Goal: Information Seeking & Learning: Learn about a topic

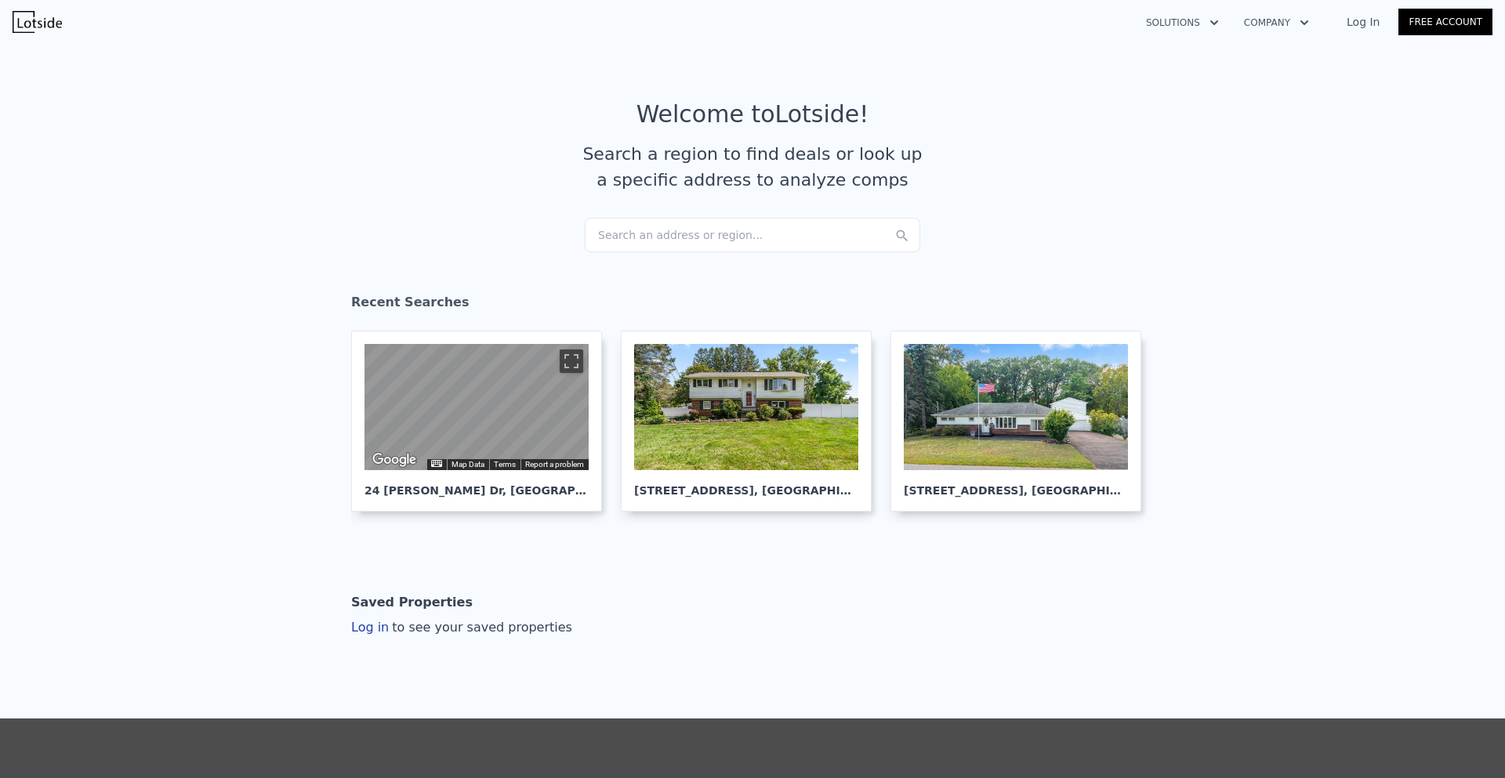
click at [753, 235] on div "Search an address or region..." at bounding box center [753, 235] width 336 height 34
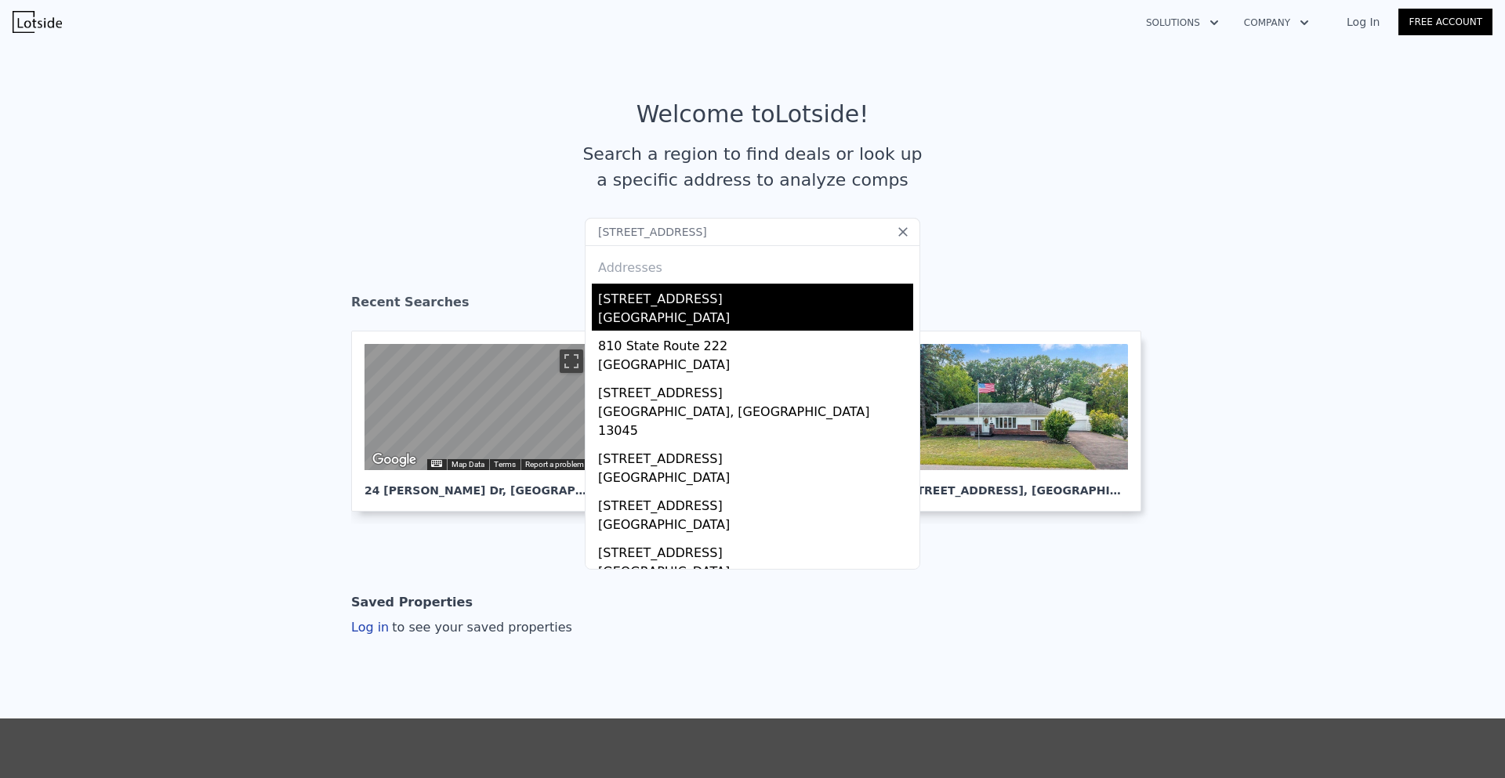
type input "[STREET_ADDRESS]"
click at [730, 310] on div "[GEOGRAPHIC_DATA]" at bounding box center [755, 320] width 315 height 22
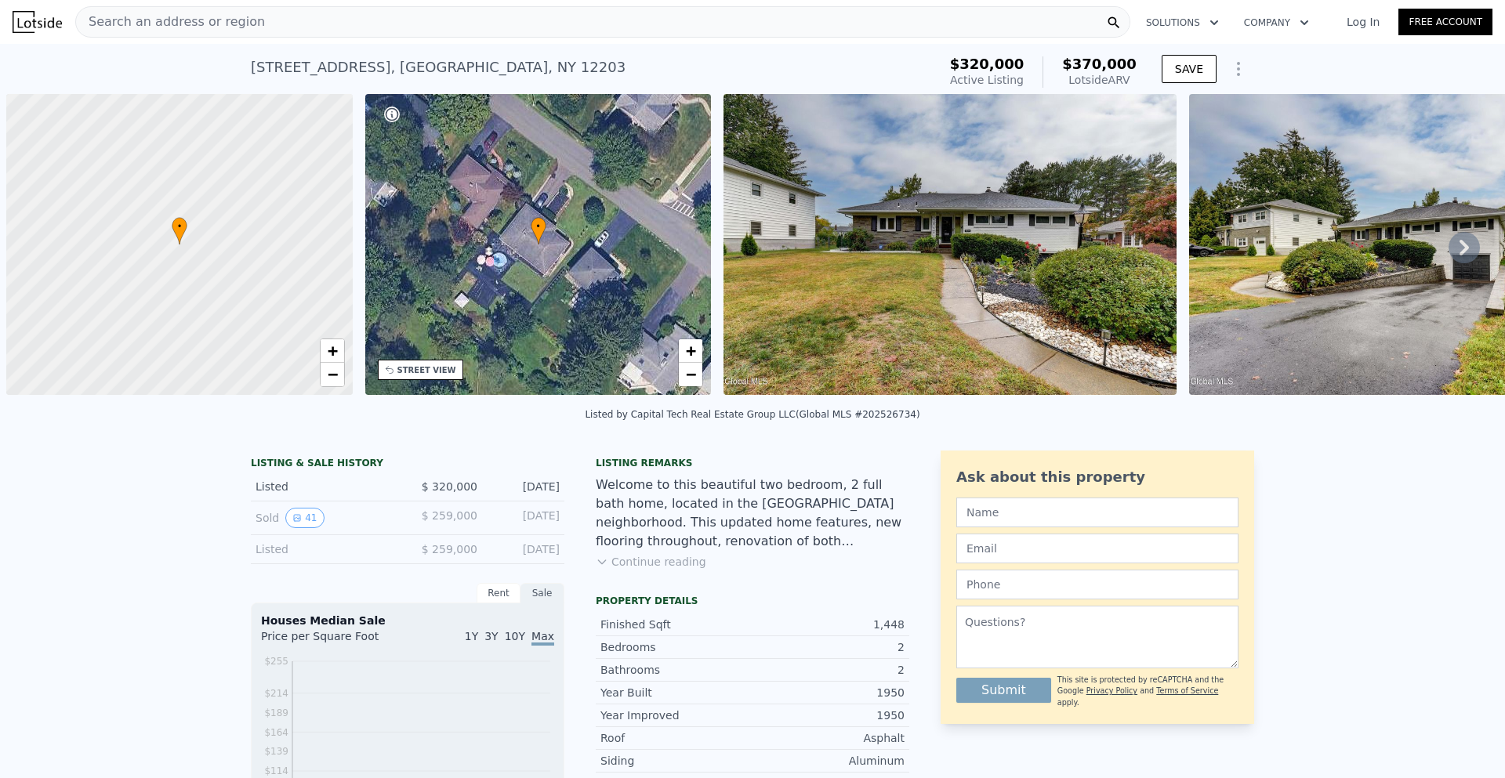
scroll to position [0, 6]
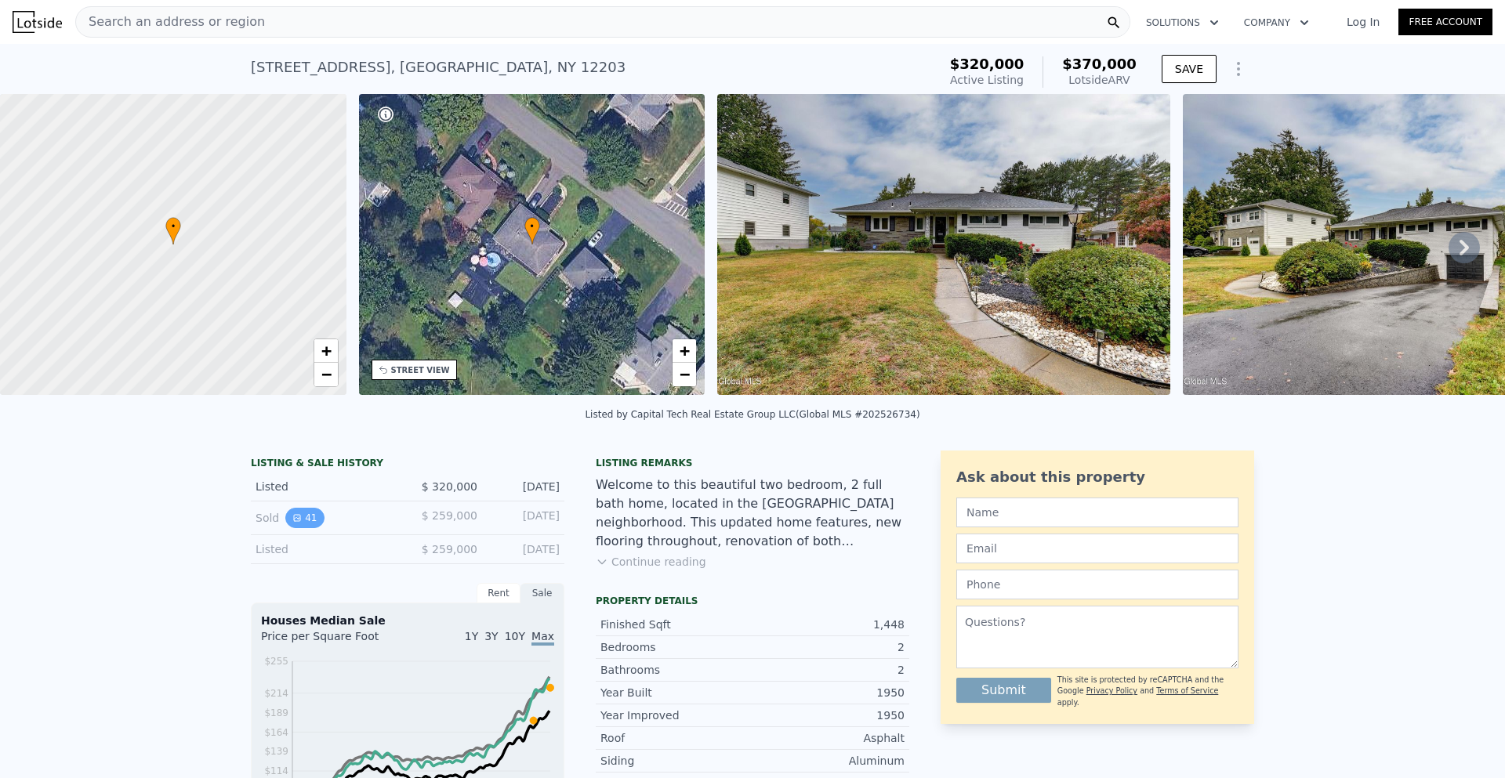
click at [293, 528] on button "41" at bounding box center [304, 518] width 38 height 20
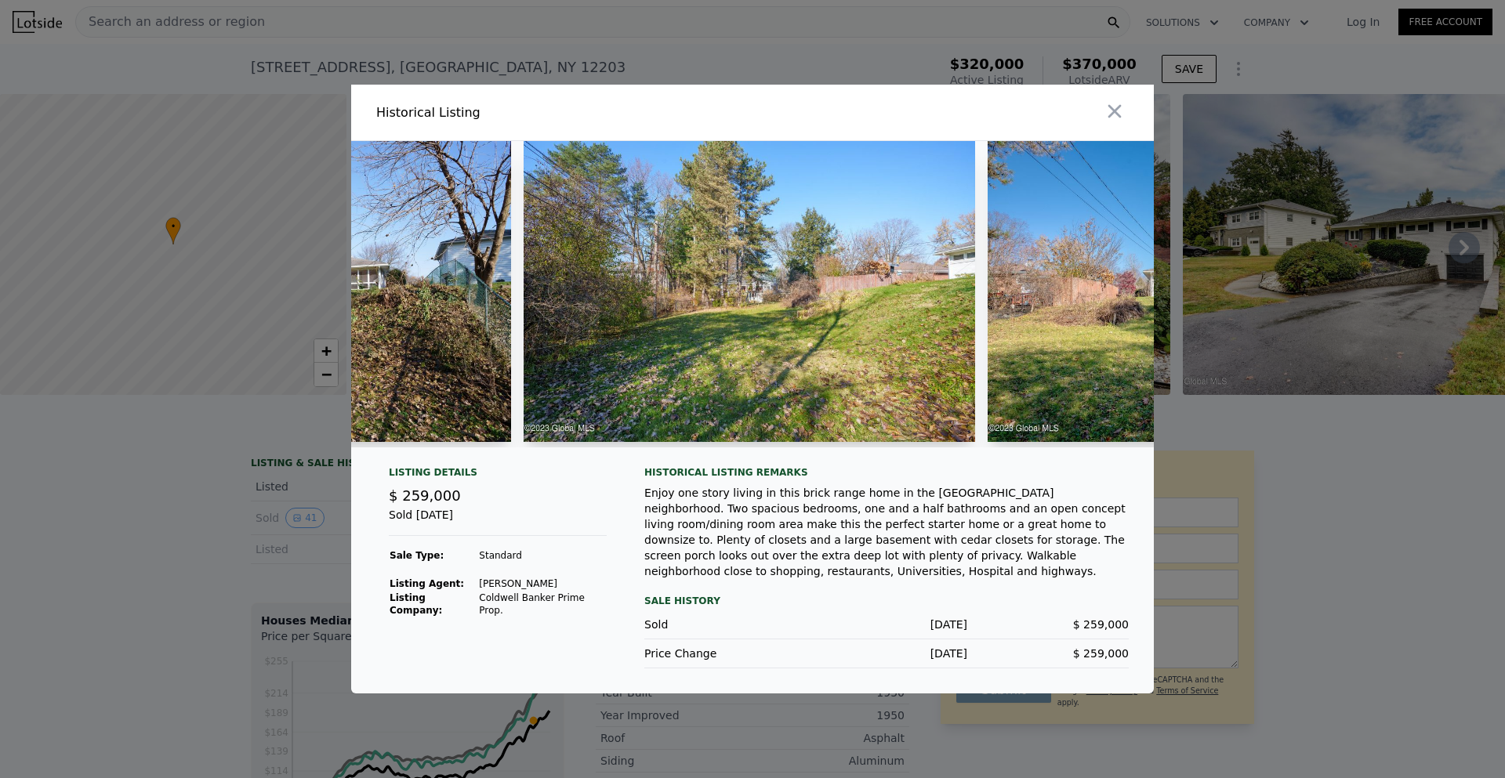
scroll to position [0, 17346]
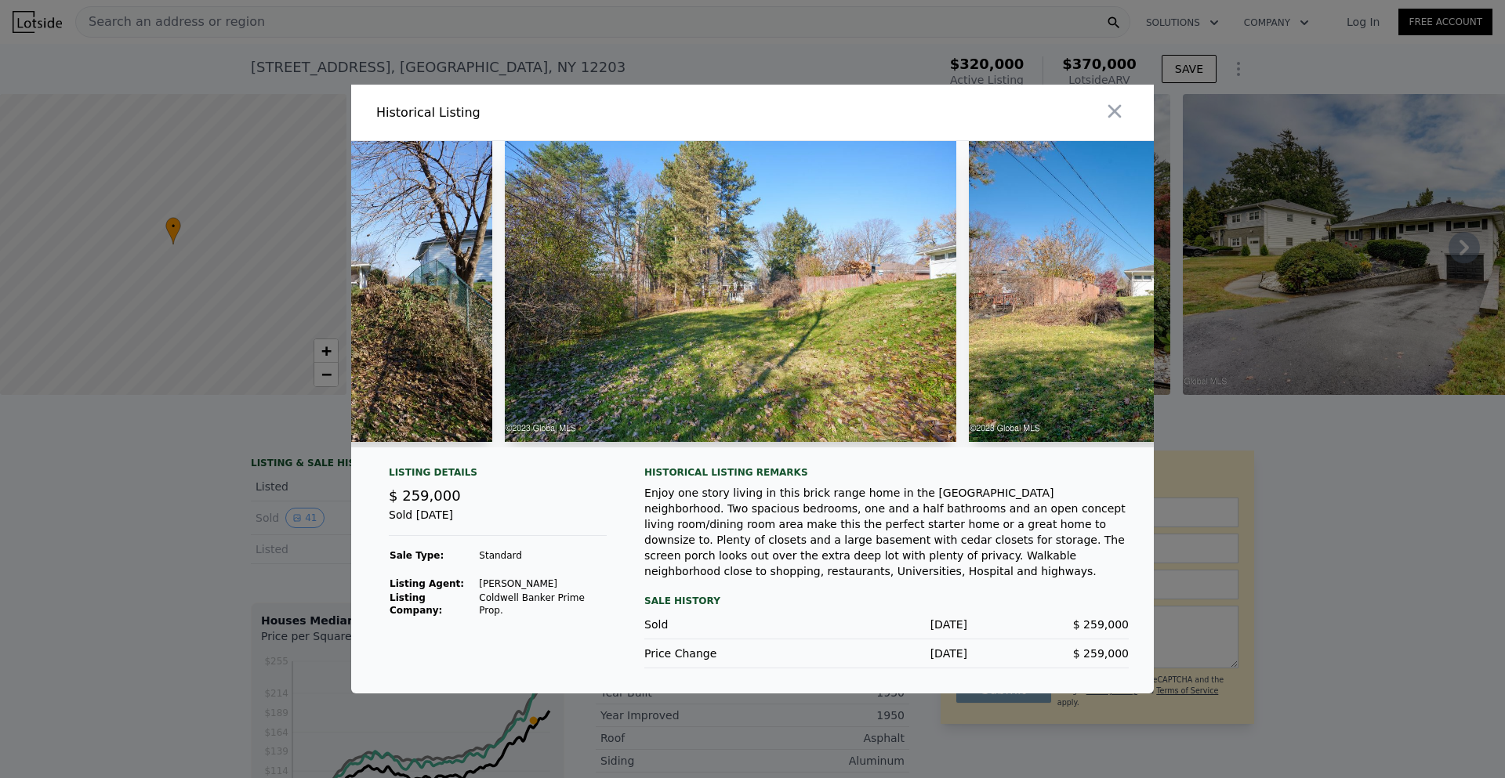
click at [832, 357] on img at bounding box center [731, 291] width 452 height 301
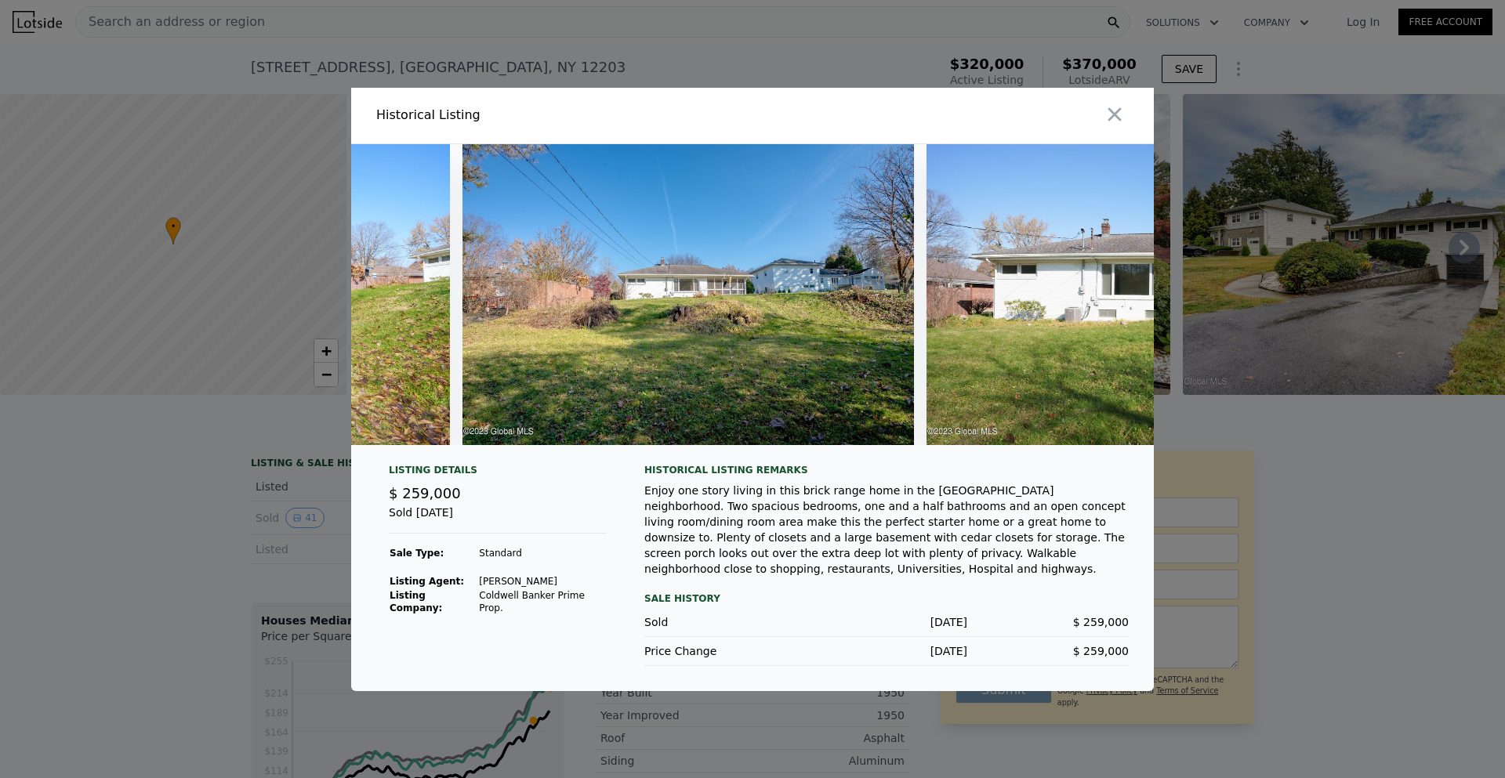
scroll to position [0, 17833]
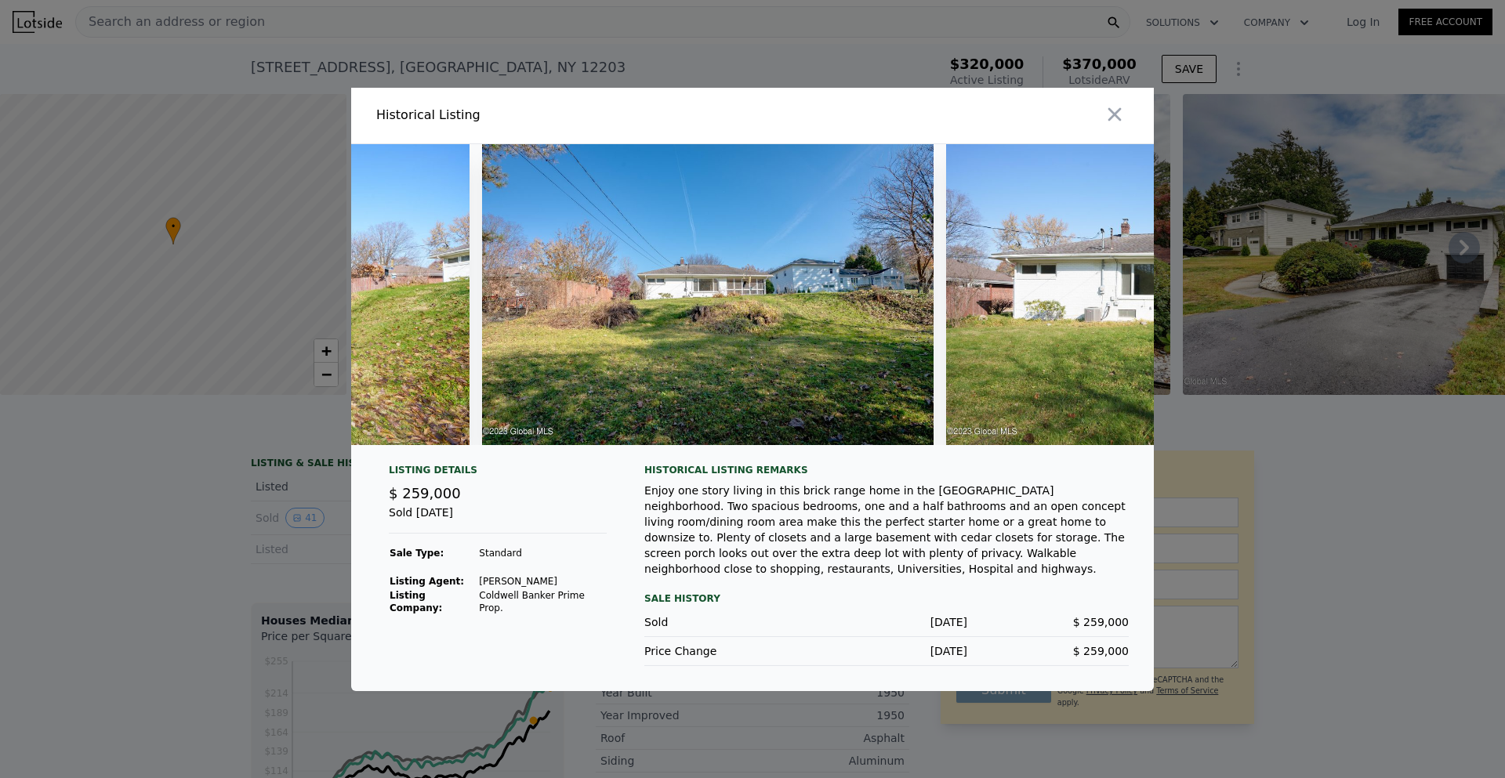
click at [695, 391] on img at bounding box center [708, 294] width 452 height 301
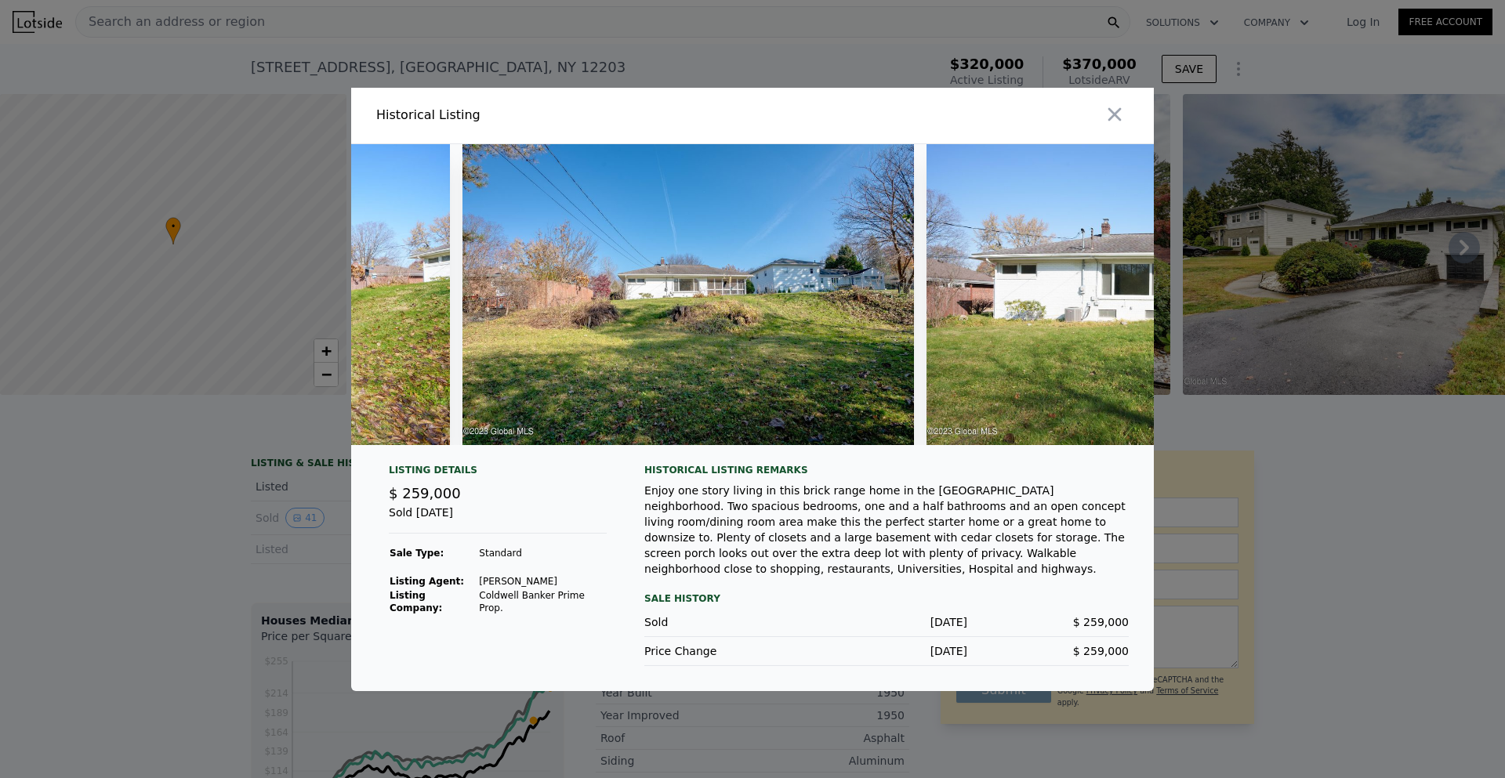
scroll to position [0, 18101]
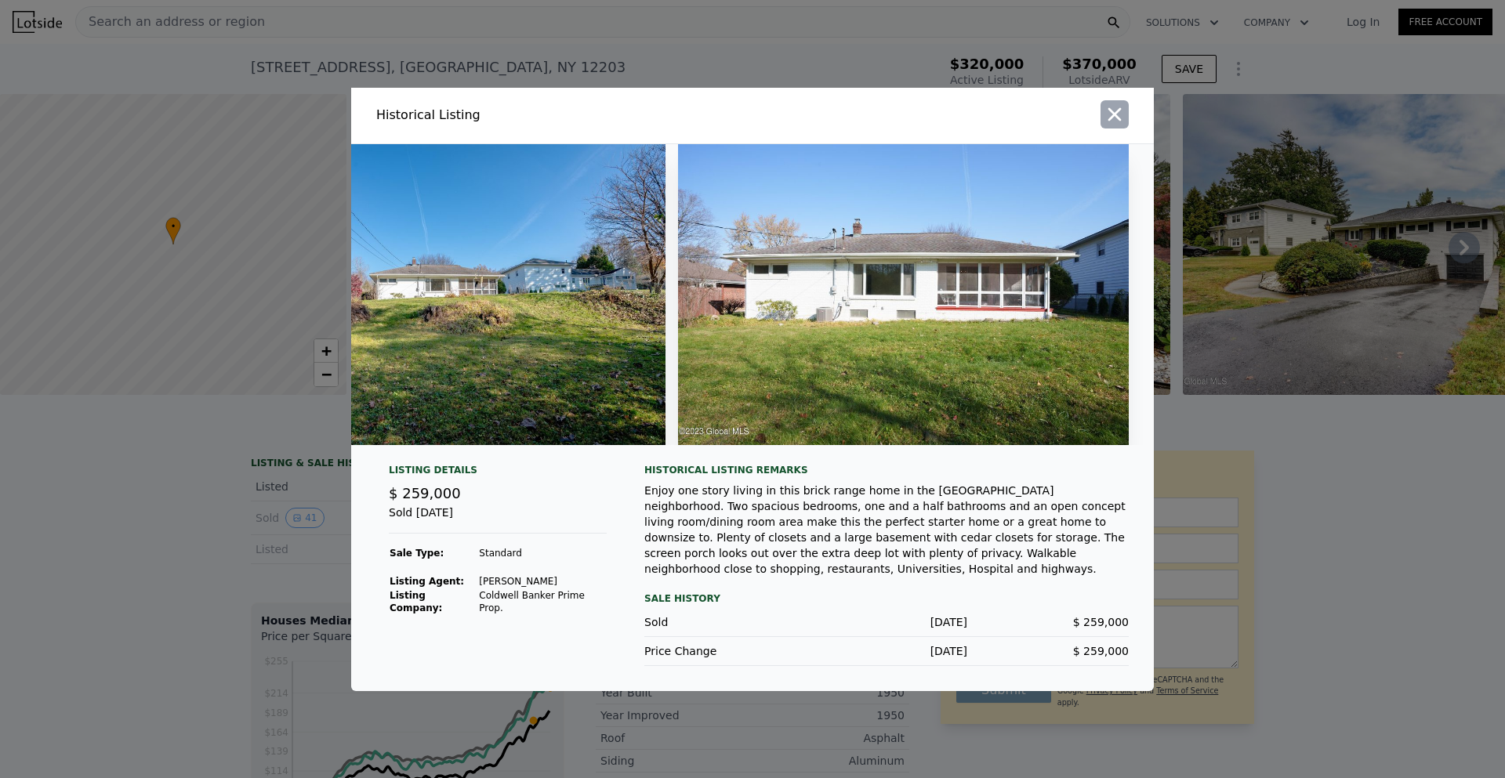
click at [1115, 113] on icon "button" at bounding box center [1115, 114] width 22 height 22
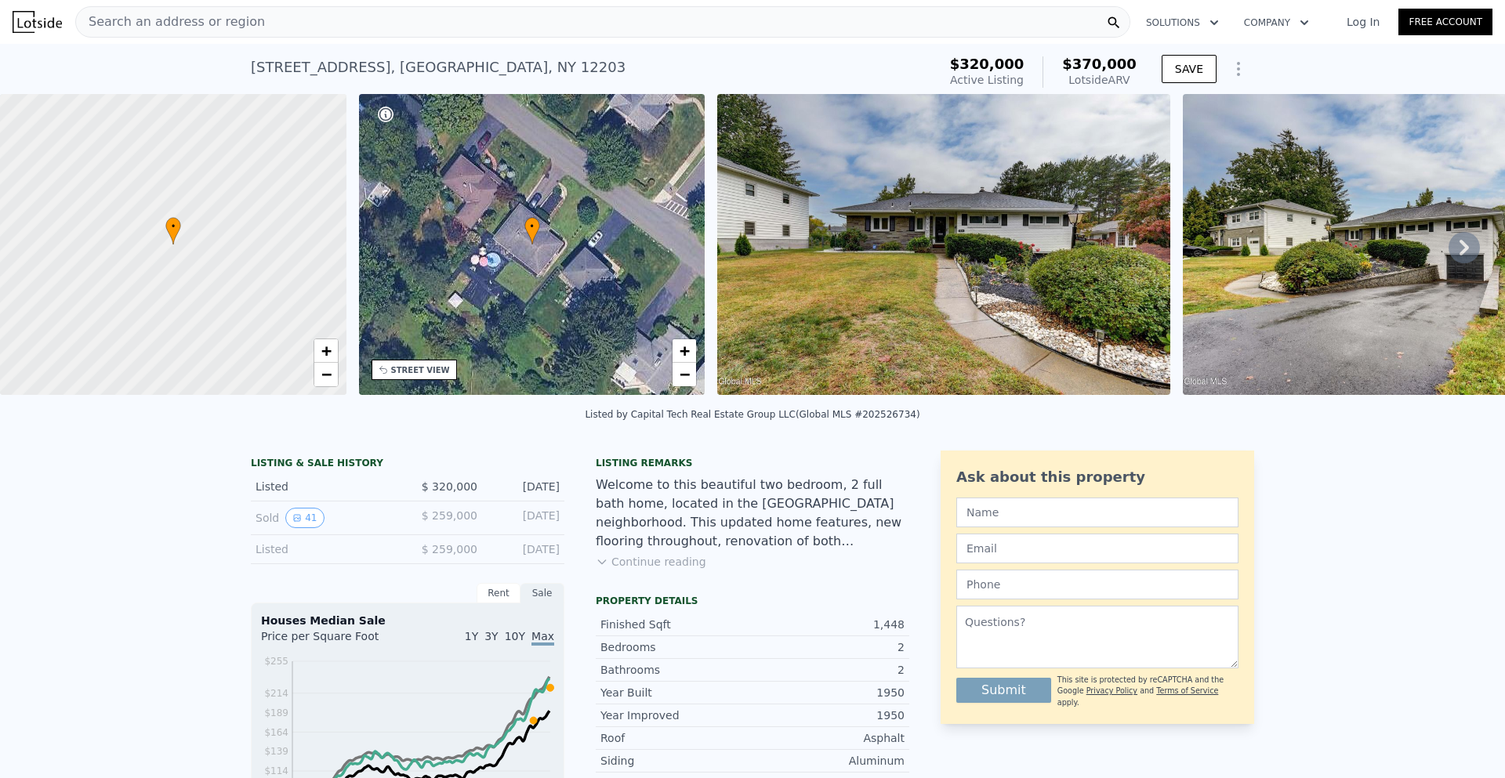
click at [1450, 253] on icon at bounding box center [1464, 247] width 31 height 31
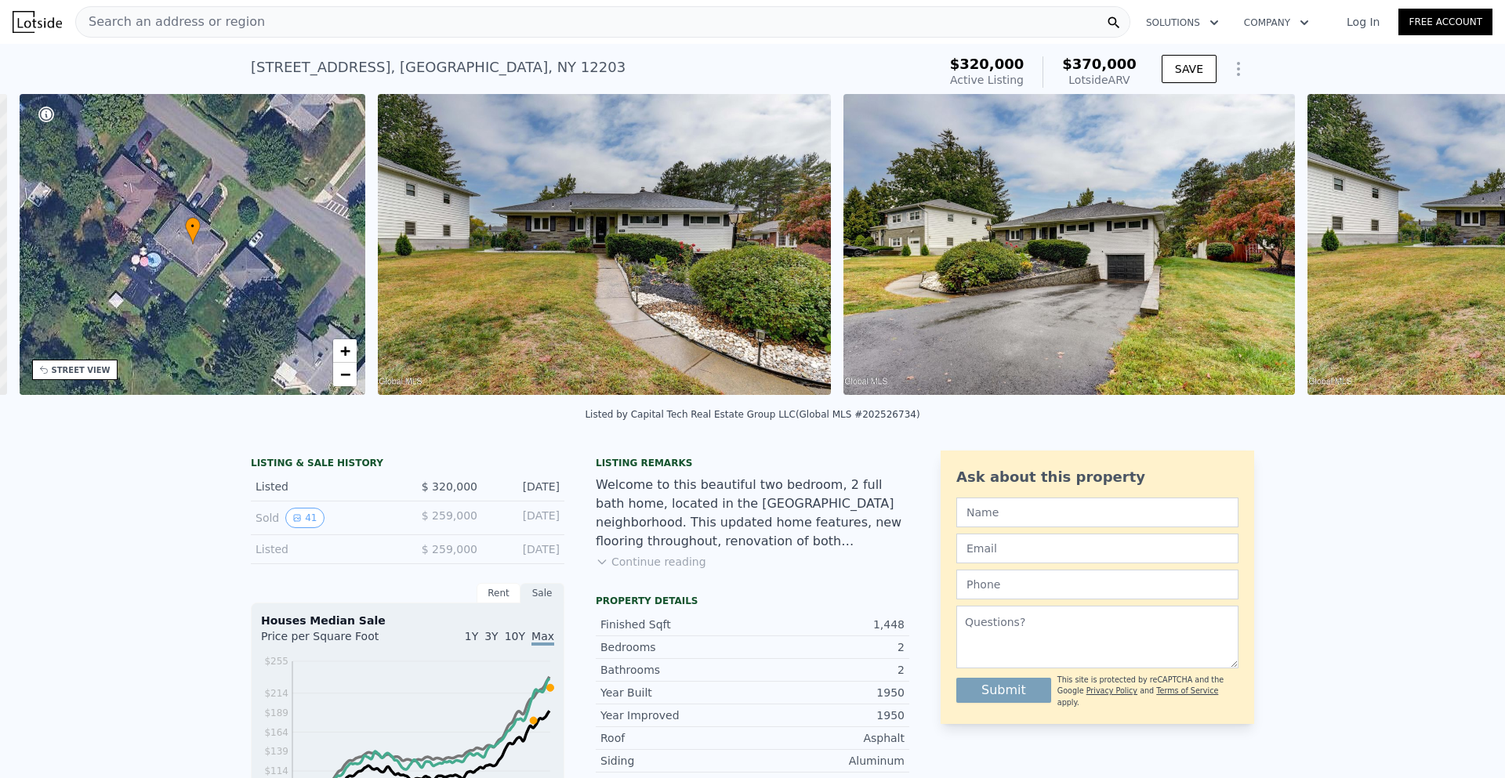
scroll to position [0, 365]
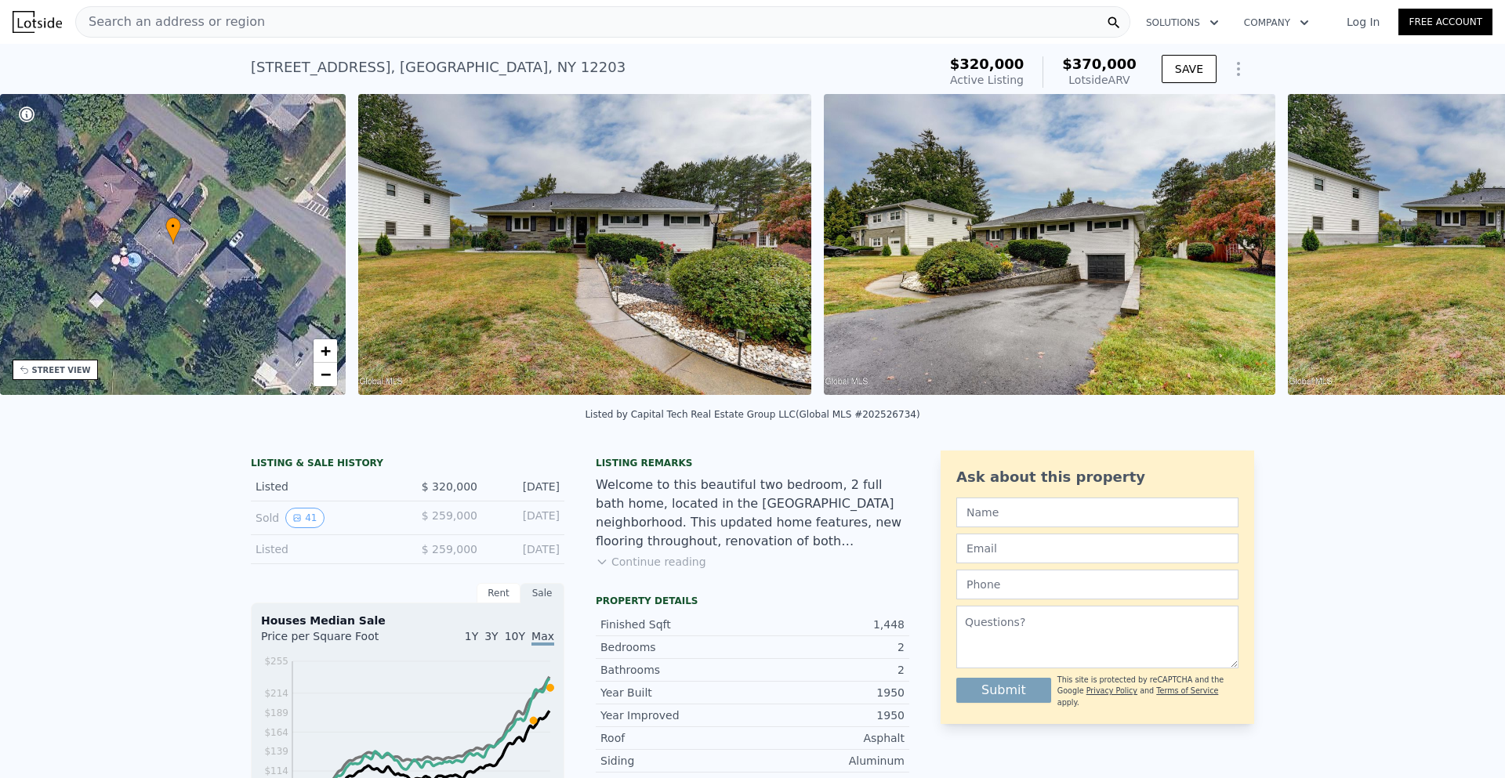
click at [1449, 253] on img at bounding box center [1514, 244] width 453 height 301
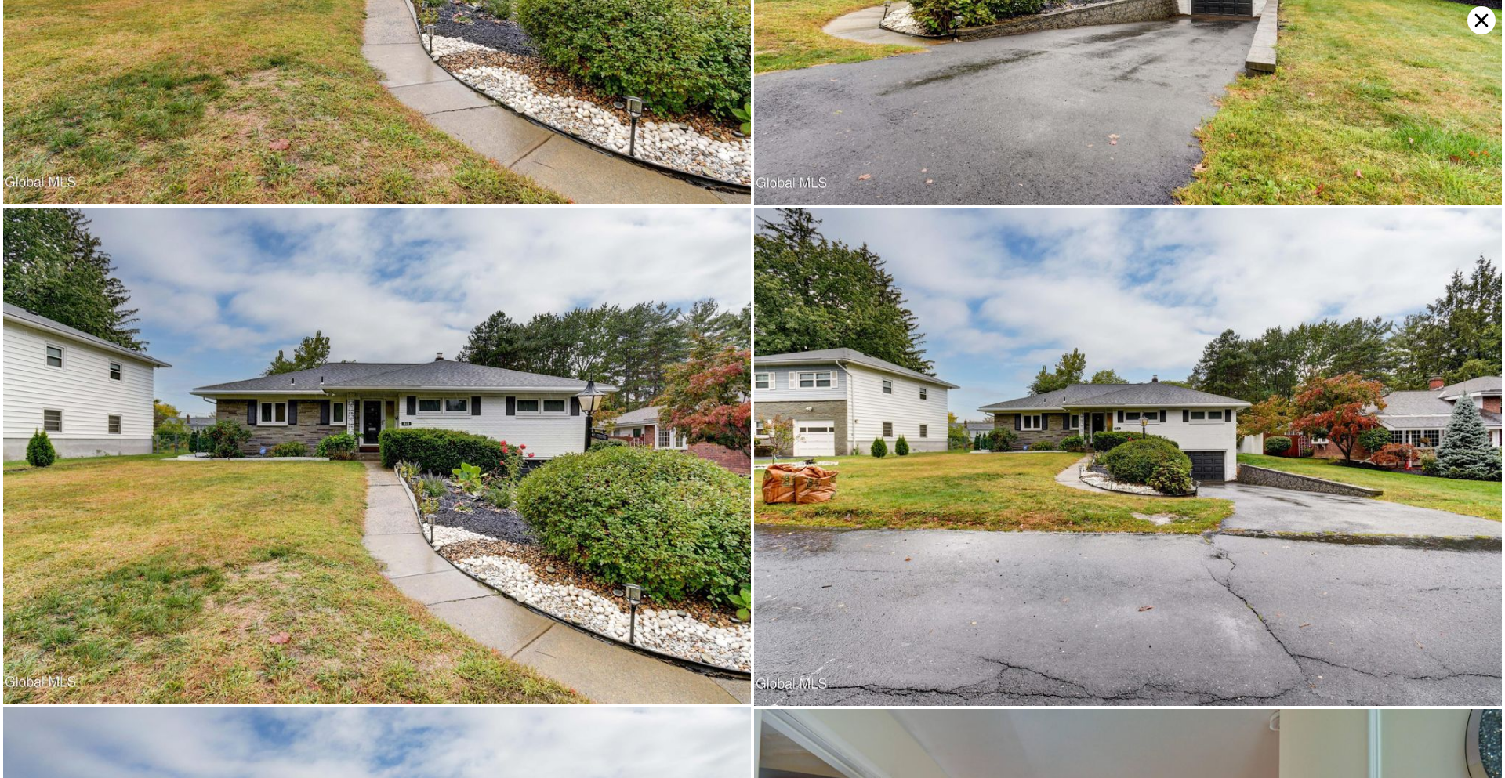
scroll to position [496, 0]
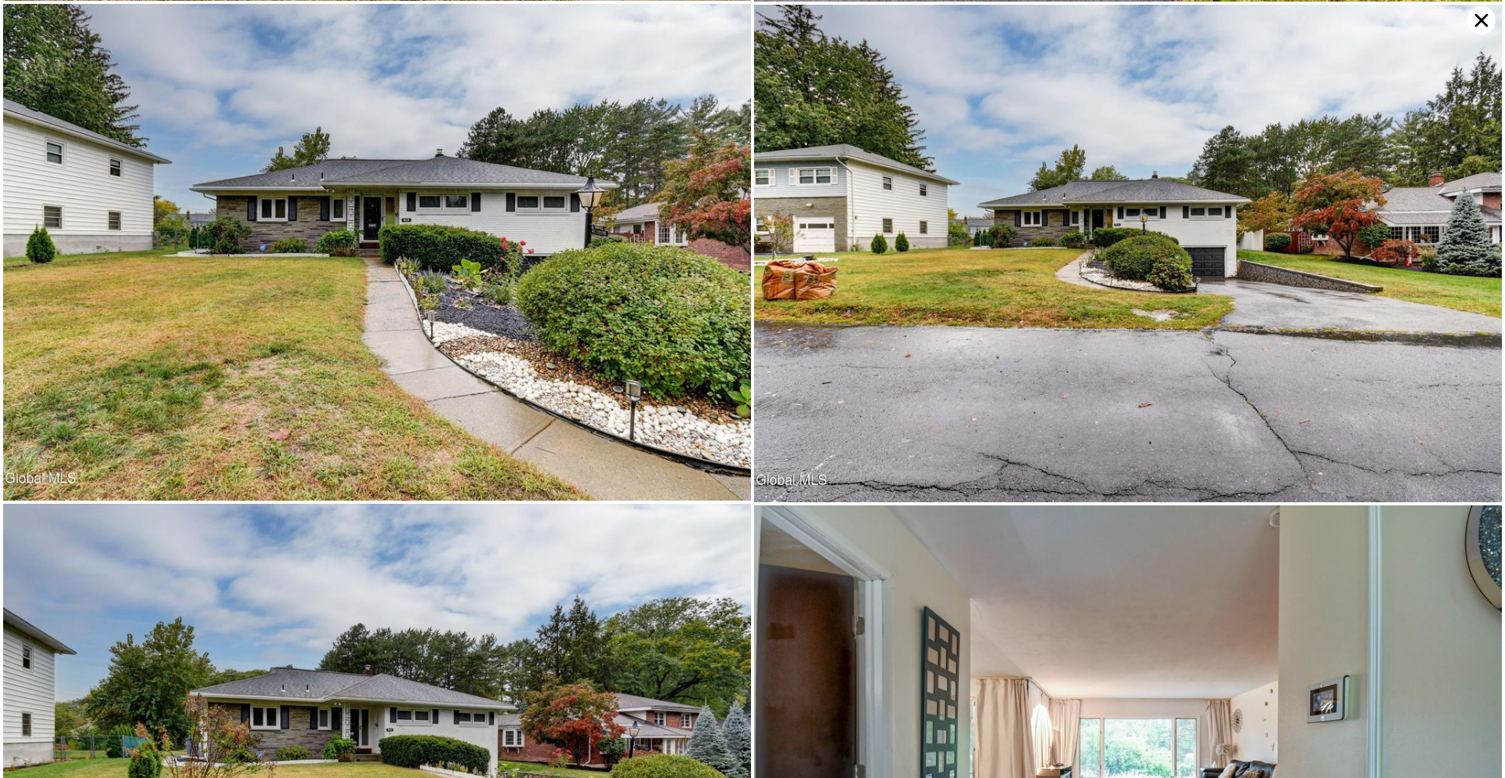
click at [1478, 17] on icon at bounding box center [1481, 20] width 13 height 13
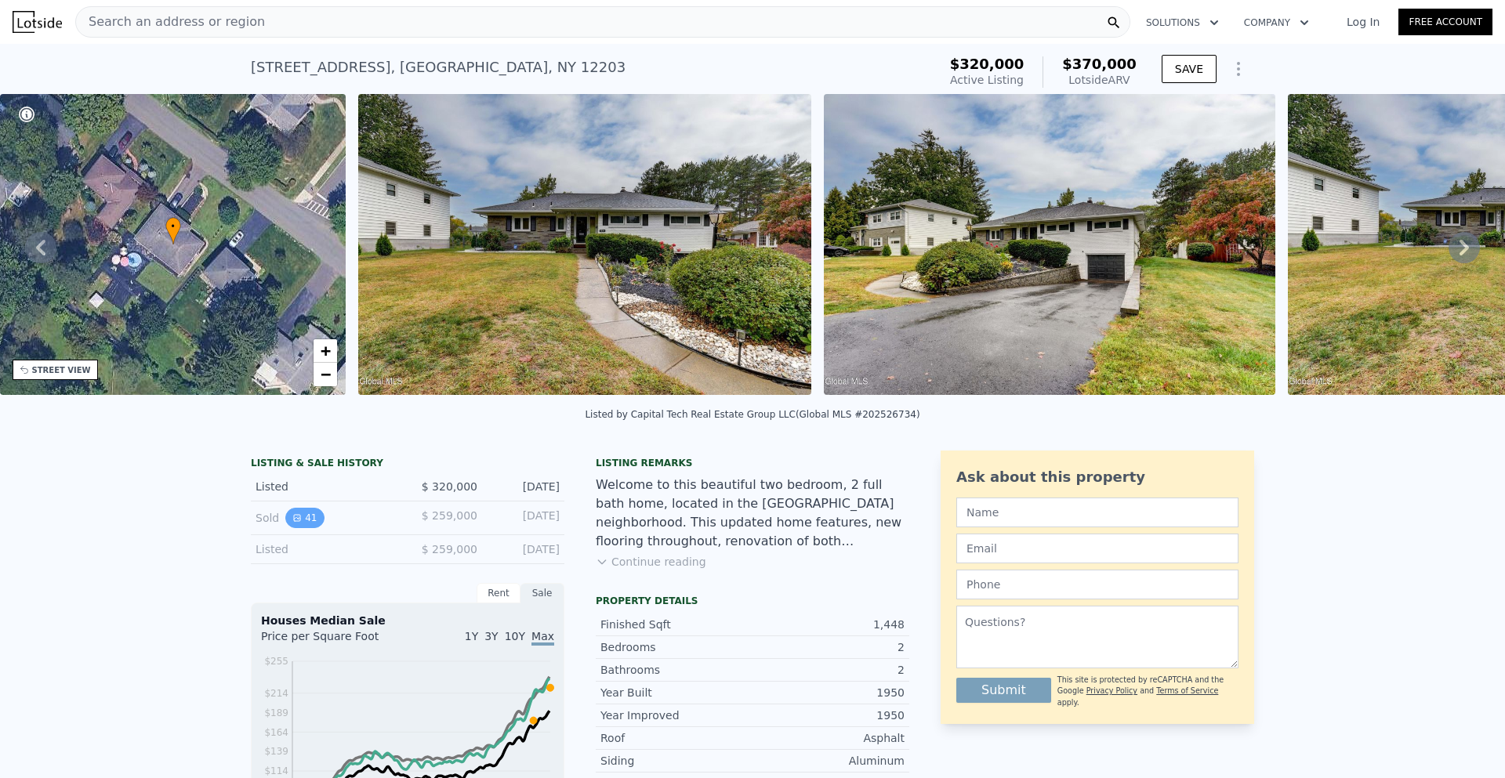
click at [308, 526] on button "41" at bounding box center [304, 518] width 38 height 20
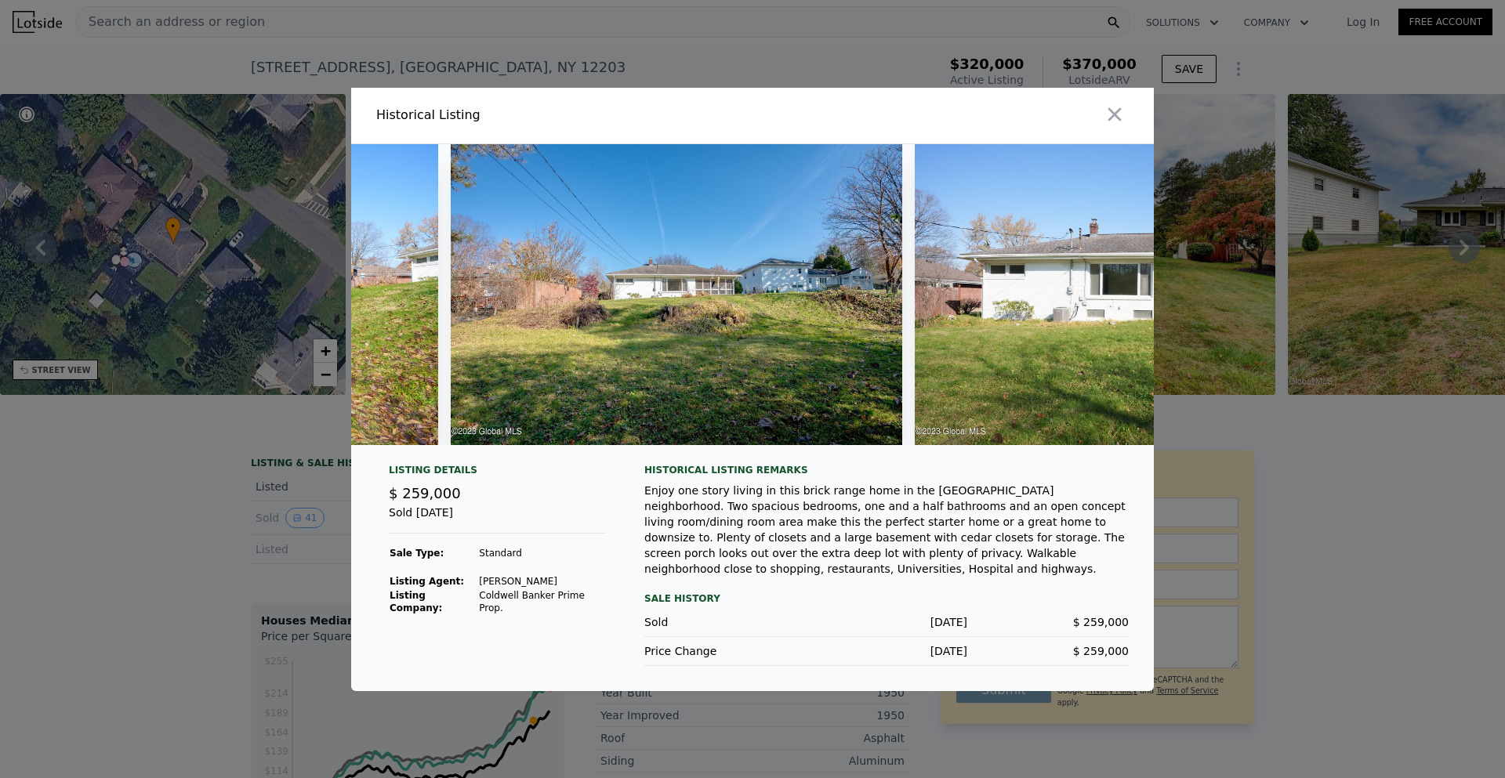
scroll to position [0, 18101]
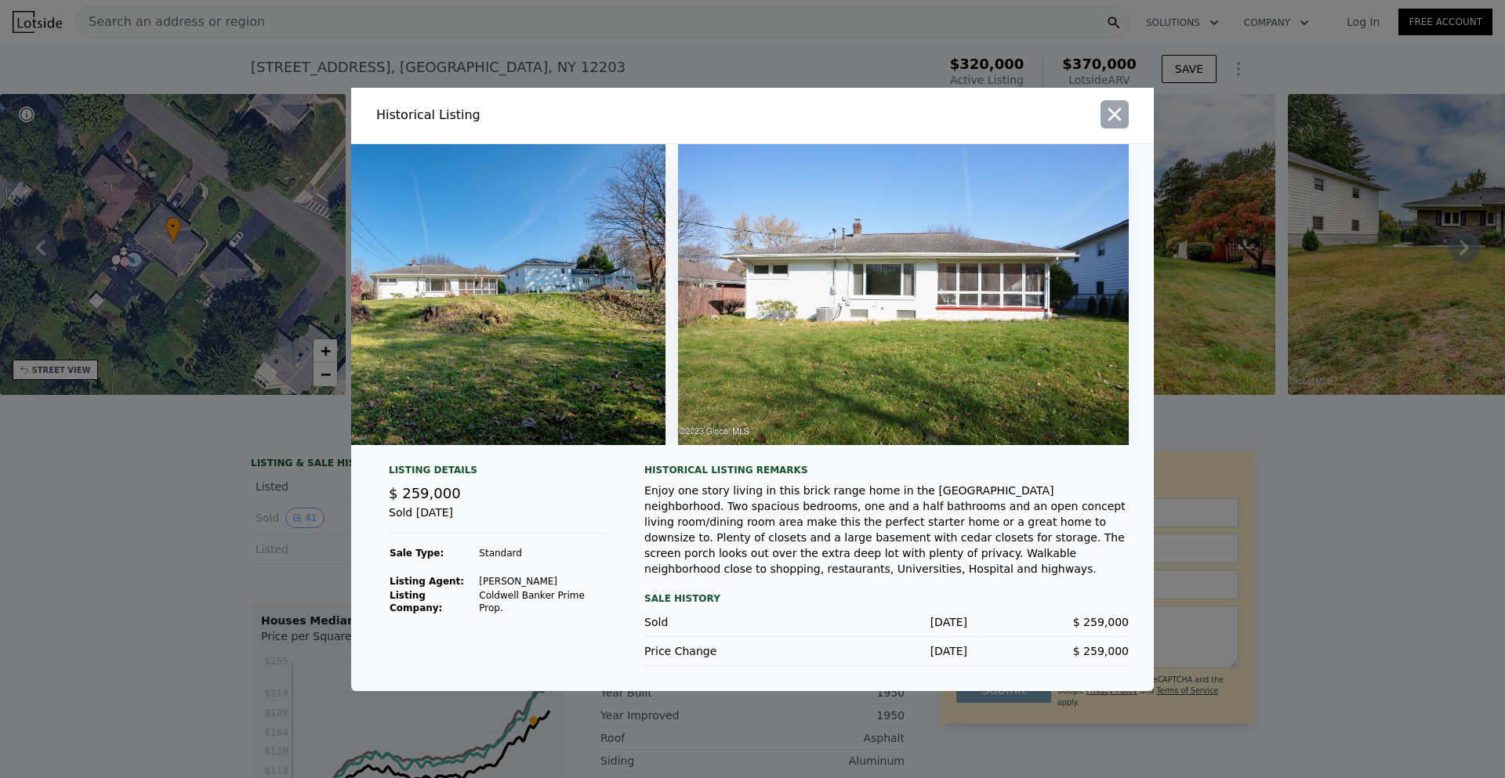
click at [1116, 122] on icon "button" at bounding box center [1115, 114] width 22 height 22
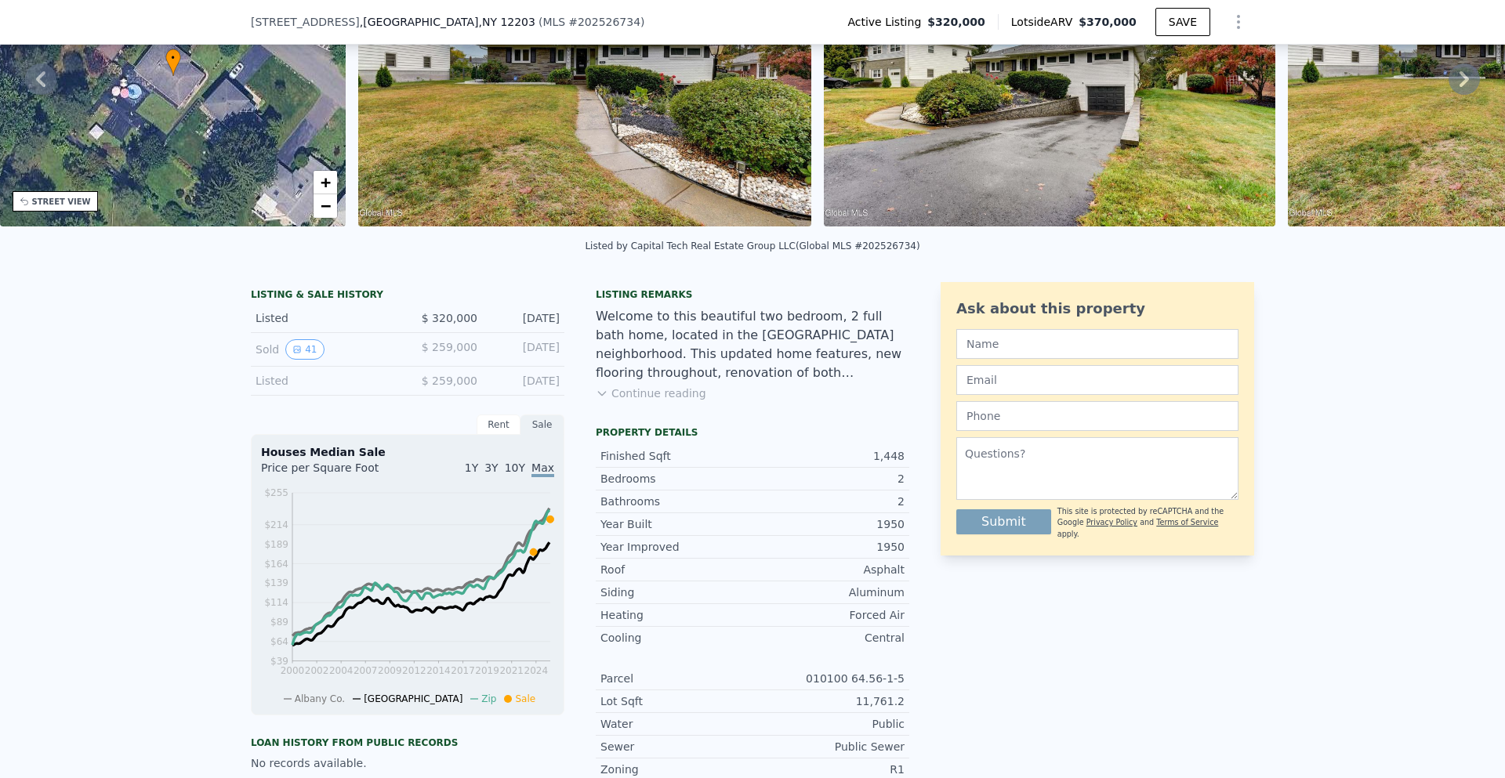
scroll to position [73, 0]
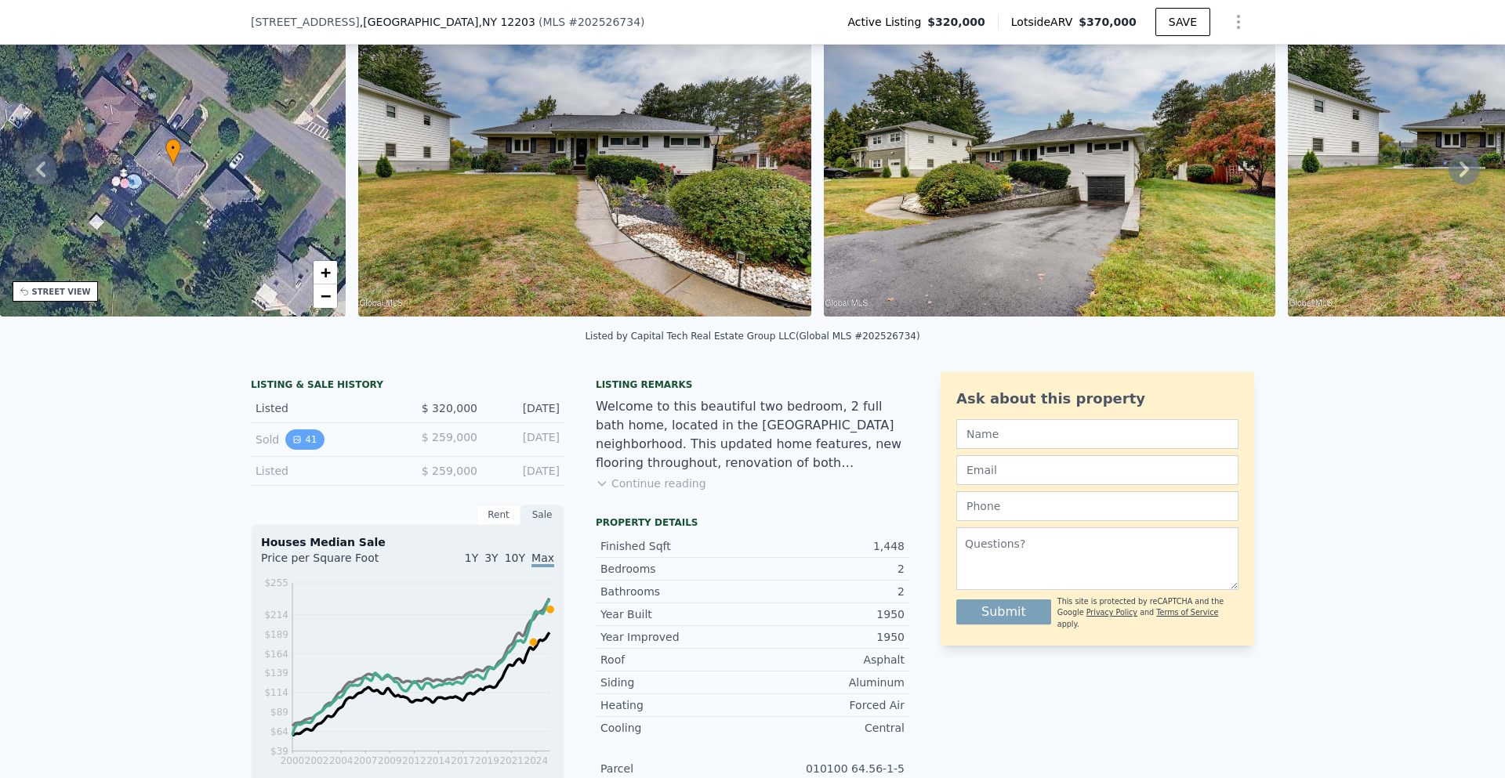
click at [294, 444] on icon "View historical data" at bounding box center [296, 439] width 9 height 9
